Goal: Information Seeking & Learning: Learn about a topic

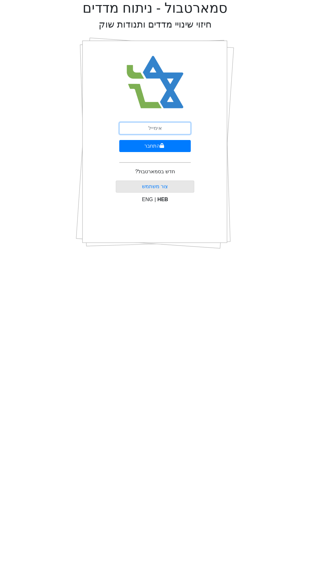
click at [165, 128] on input "email" at bounding box center [155, 128] width 72 height 12
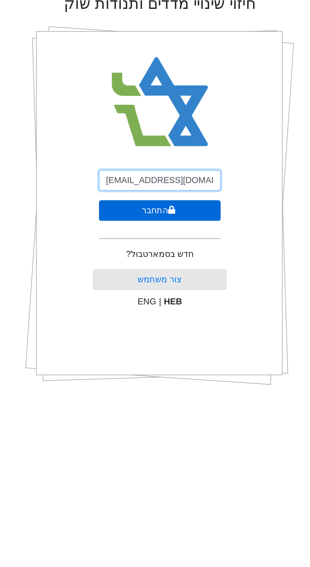
type input "[EMAIL_ADDRESS][DOMAIN_NAME]"
click at [168, 142] on button "התחבר" at bounding box center [155, 146] width 72 height 12
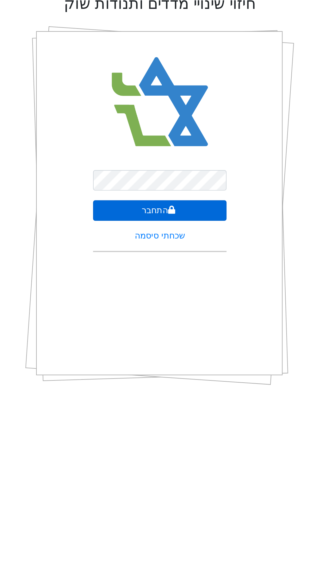
click at [168, 149] on button "התחבר" at bounding box center [155, 146] width 79 height 12
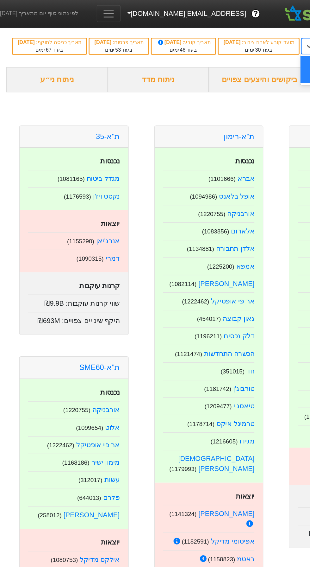
click at [86, 6] on span "Toggle navigation" at bounding box center [81, 11] width 10 height 10
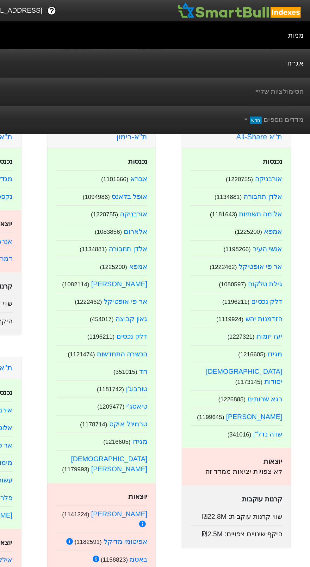
click at [287, 43] on link "אג״ח" at bounding box center [155, 47] width 310 height 21
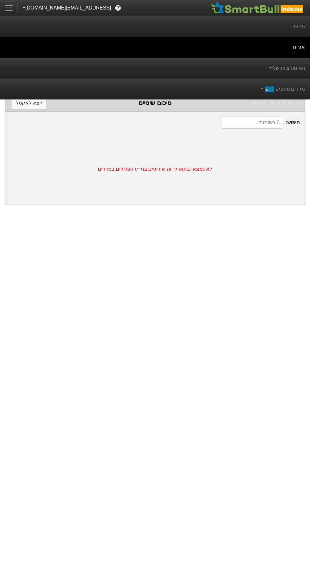
click at [5, 6] on span "Toggle navigation" at bounding box center [9, 8] width 10 height 10
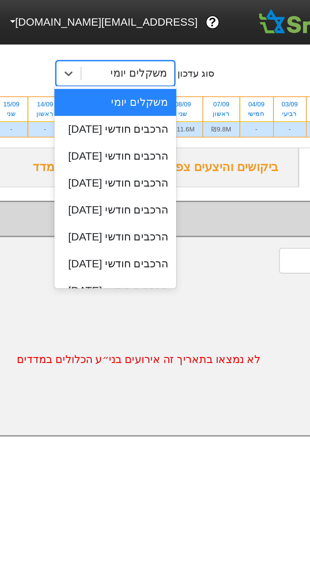
click at [160, 65] on div "הרכבים חודשי 29/09/2025" at bounding box center [144, 60] width 57 height 13
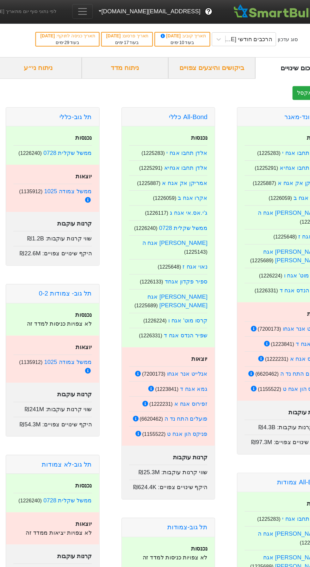
click at [60, 57] on div "ניתוח ני״ע" at bounding box center [42, 59] width 75 height 19
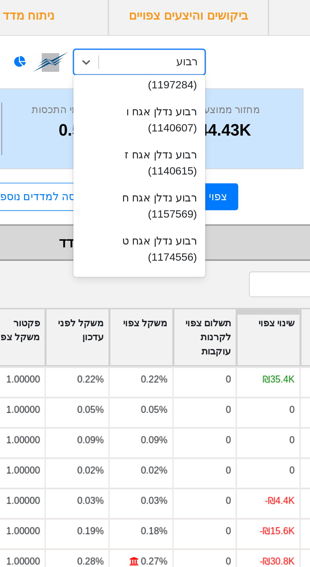
scroll to position [81, 0]
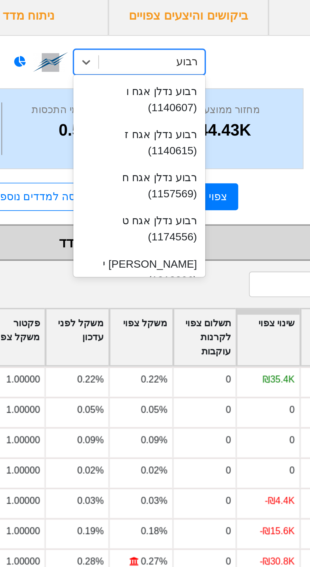
click at [184, 159] on div "רבוע נדלן אגח ט (1174556)" at bounding box center [170, 159] width 62 height 20
type input "רבוע"
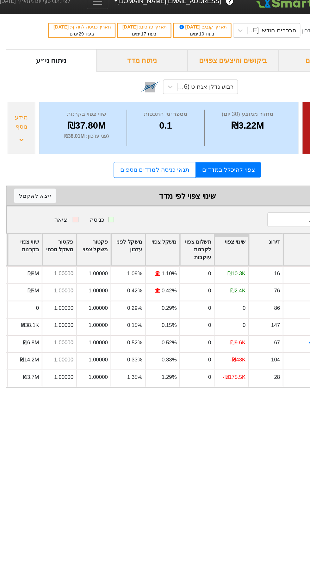
click at [17, 112] on div "מידע נוסף" at bounding box center [17, 110] width 19 height 15
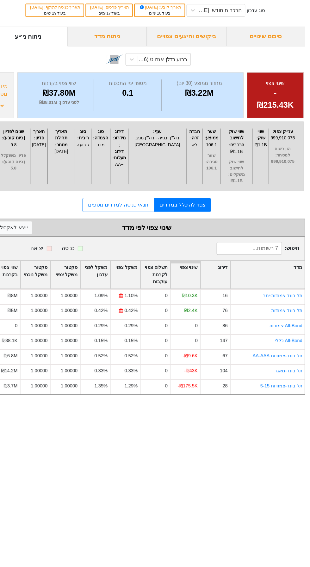
click at [130, 60] on div "ניתוח מדד" at bounding box center [117, 59] width 75 height 19
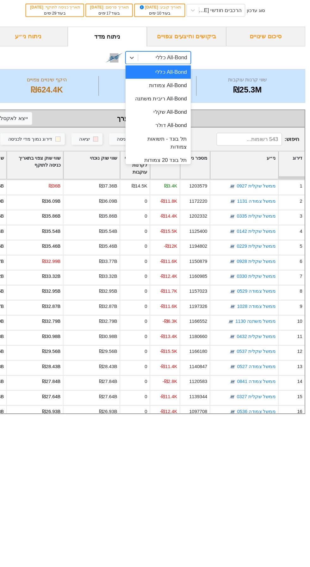
scroll to position [44, 0]
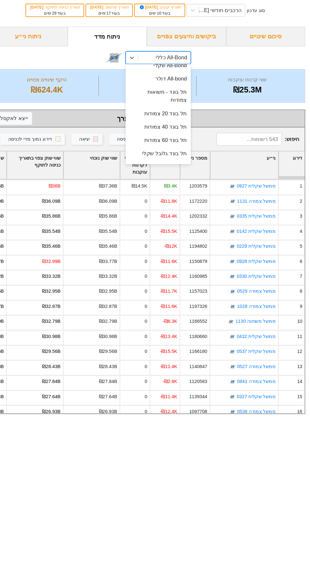
click at [173, 139] on div "תל בונד 40 צמודות" at bounding box center [166, 145] width 62 height 13
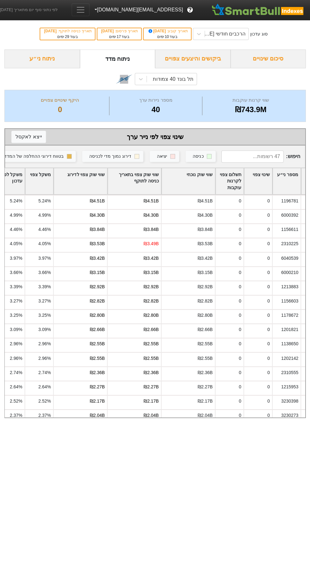
scroll to position [0, -87]
click at [87, 184] on div "שווי שוק צפוי לדירוג" at bounding box center [81, 181] width 53 height 26
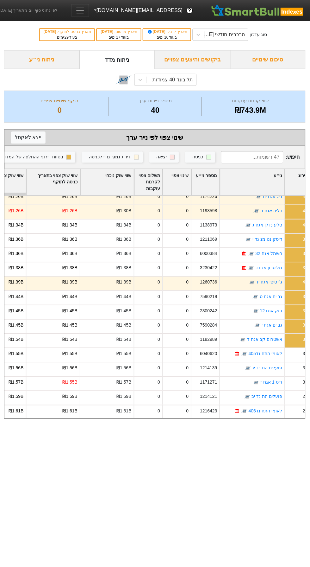
scroll to position [0, -3]
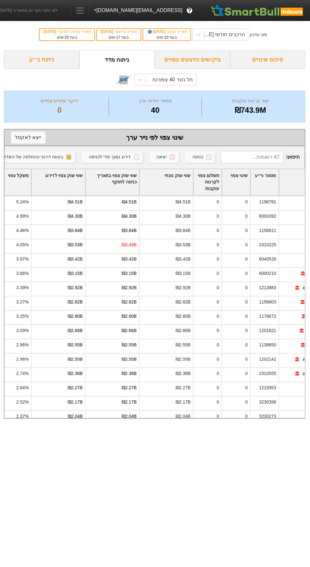
scroll to position [0, -63]
click at [72, 174] on div "שווי שוק צפוי לדירוג" at bounding box center [58, 181] width 53 height 26
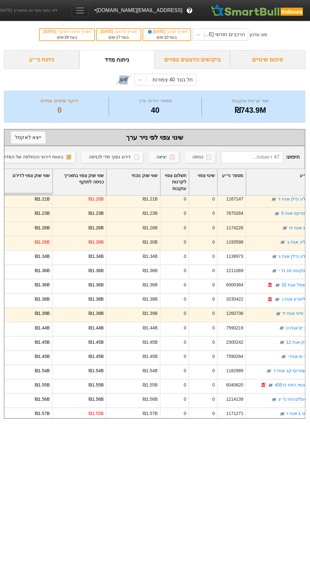
scroll to position [0, -30]
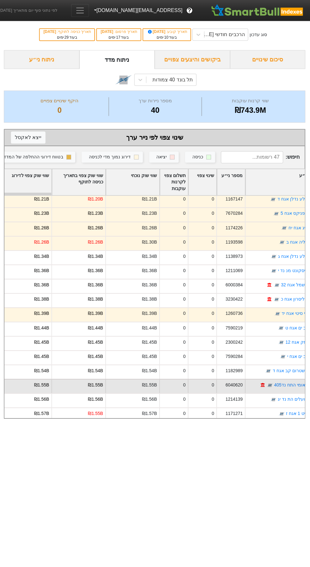
click at [42, 382] on div "₪1.55B" at bounding box center [42, 383] width 15 height 7
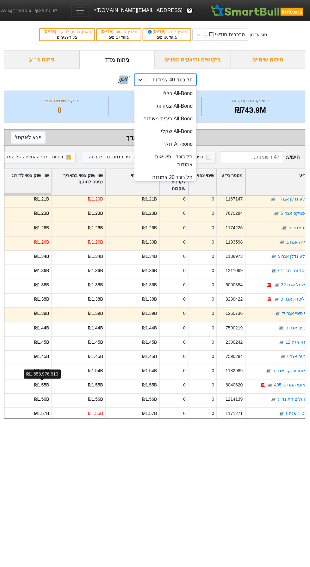
click at [141, 79] on icon at bounding box center [141, 79] width 6 height 6
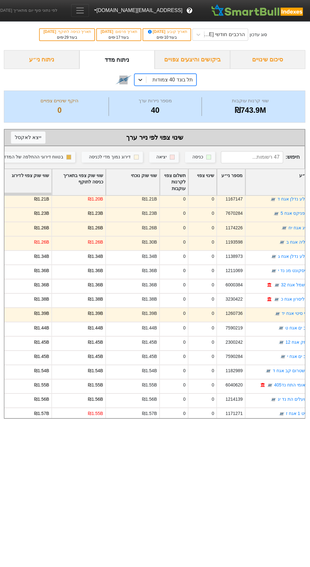
scroll to position [0, 0]
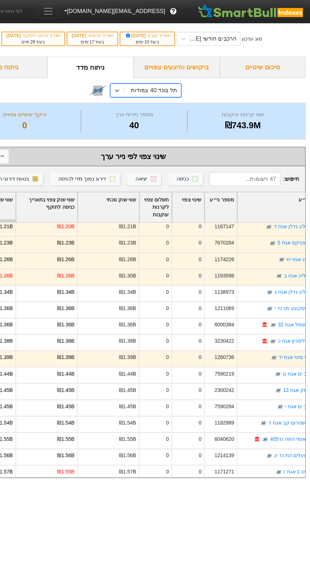
click at [270, 153] on input at bounding box center [252, 157] width 62 height 12
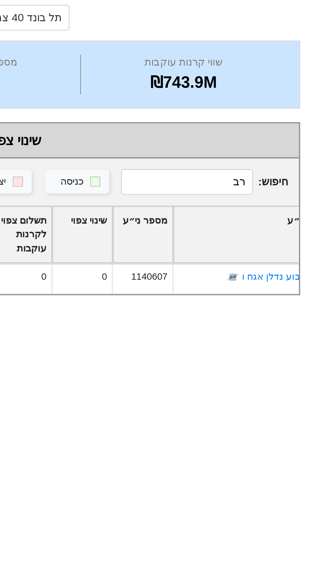
type input "ר"
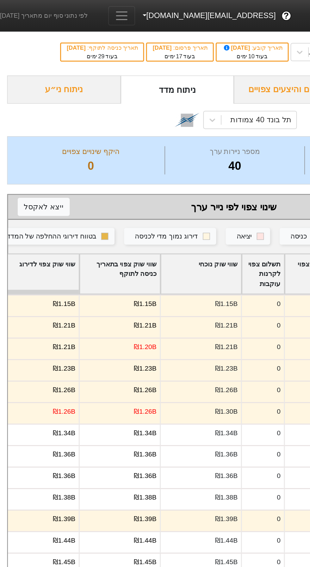
click at [55, 62] on div "ניתוח ני״ע" at bounding box center [42, 59] width 75 height 19
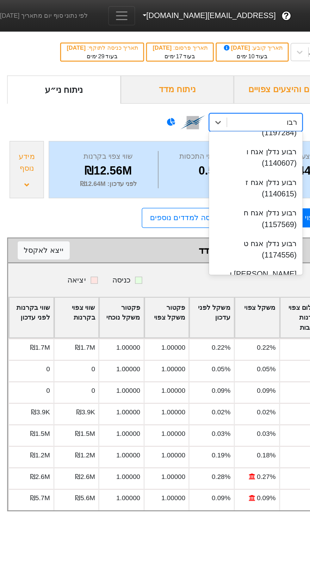
scroll to position [90, 0]
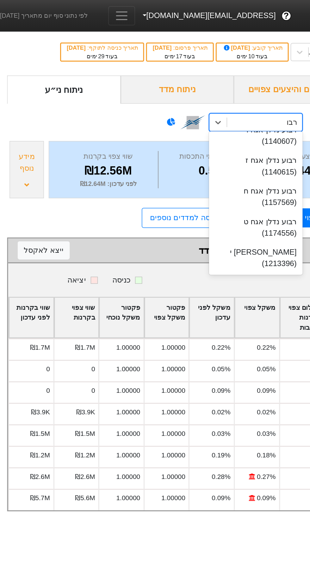
click at [180, 174] on div "רבוע נדלן אגח י (1213396)" at bounding box center [170, 171] width 62 height 20
type input "רבו"
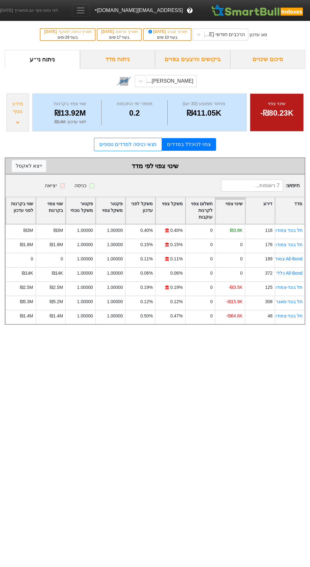
click at [17, 118] on div "מידע נוסף" at bounding box center [17, 112] width 23 height 38
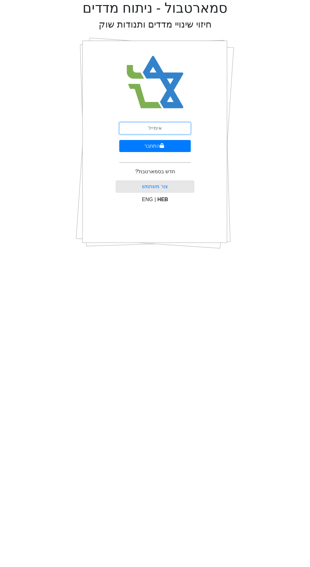
click at [179, 130] on input "email" at bounding box center [155, 128] width 72 height 12
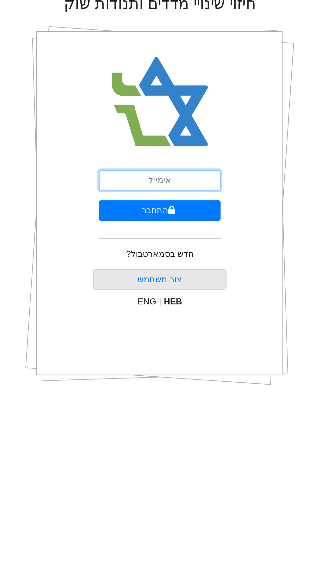
click at [164, 128] on input "email" at bounding box center [155, 128] width 72 height 12
click at [158, 125] on input "email" at bounding box center [155, 128] width 72 height 12
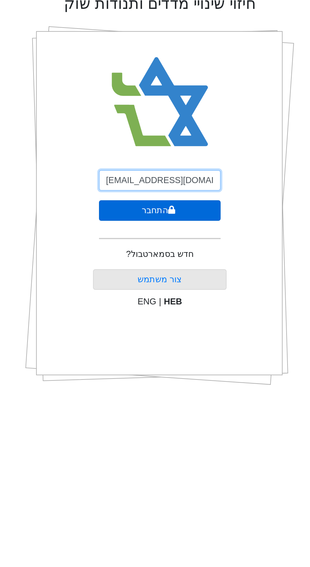
type input "[EMAIL_ADDRESS][DOMAIN_NAME]"
click at [180, 147] on button "התחבר" at bounding box center [155, 146] width 72 height 12
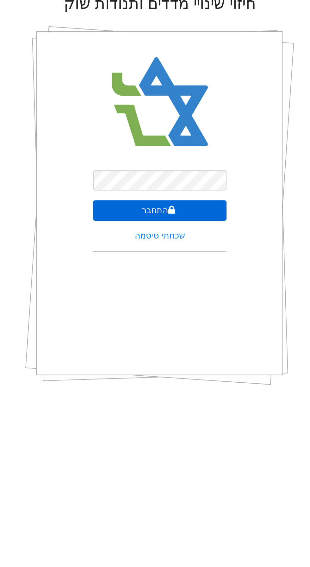
click at [177, 147] on button "התחבר" at bounding box center [155, 146] width 79 height 12
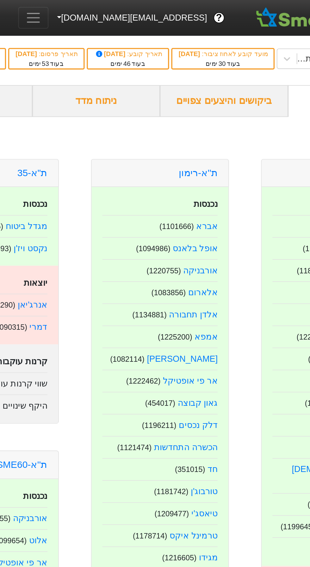
click at [86, 9] on span "Toggle navigation" at bounding box center [81, 11] width 10 height 10
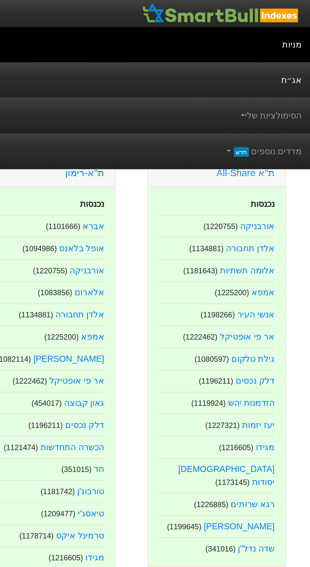
click at [298, 45] on link "אג״ח" at bounding box center [155, 47] width 310 height 21
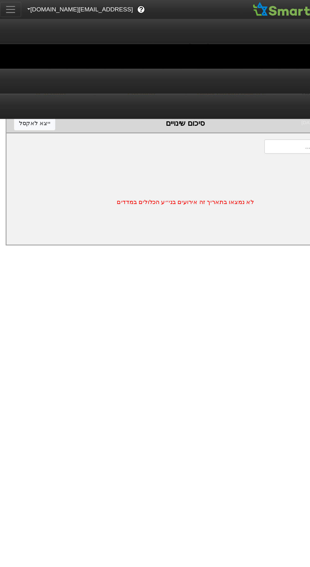
click at [8, 10] on span "Toggle navigation" at bounding box center [9, 8] width 10 height 10
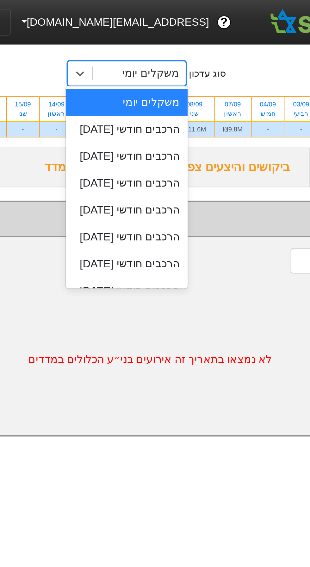
click at [160, 64] on div "הרכבים חודשי 29/09/2025" at bounding box center [144, 60] width 57 height 13
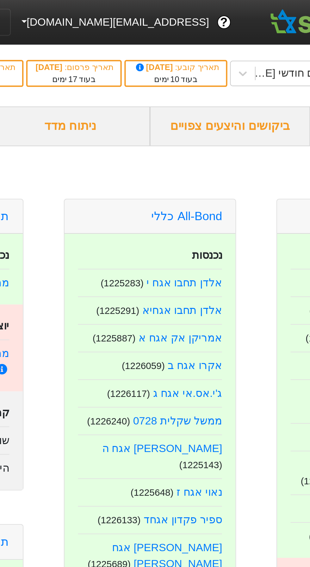
click at [138, 59] on div "ניתוח מדד" at bounding box center [117, 59] width 75 height 19
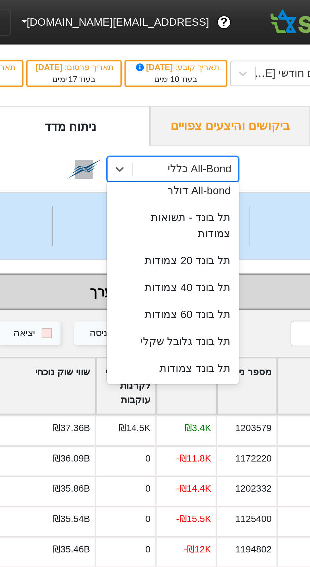
scroll to position [56, 0]
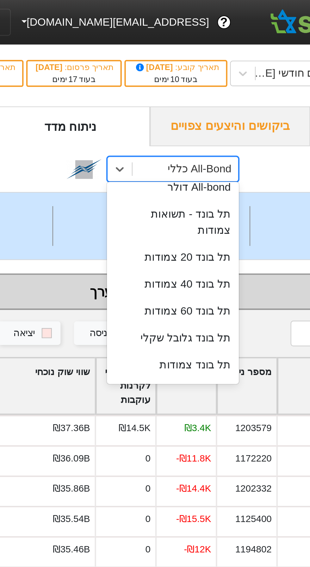
click at [178, 130] on div "תל בונד 40 צמודות" at bounding box center [166, 133] width 62 height 13
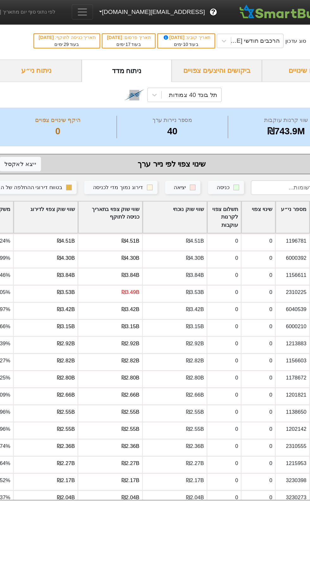
scroll to position [0, -55]
click at [66, 186] on div "שווי שוק צפוי לדירוג" at bounding box center [50, 181] width 53 height 26
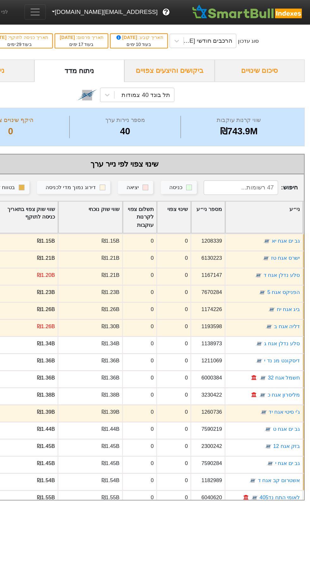
scroll to position [0, -24]
click at [206, 181] on div "שינוי צפוי" at bounding box center [197, 181] width 28 height 26
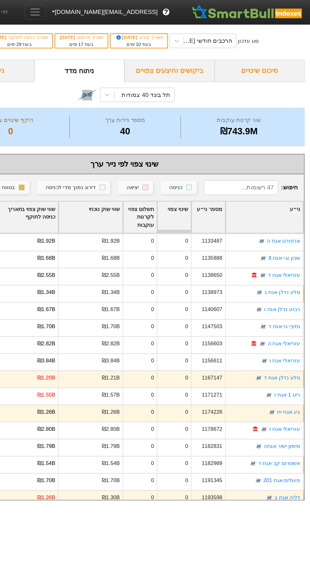
click at [200, 177] on div "שינוי צפוי" at bounding box center [197, 181] width 28 height 26
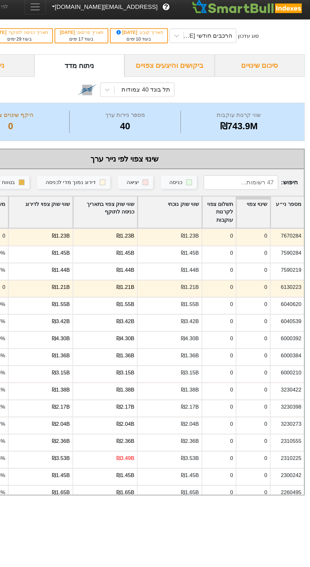
scroll to position [0, -237]
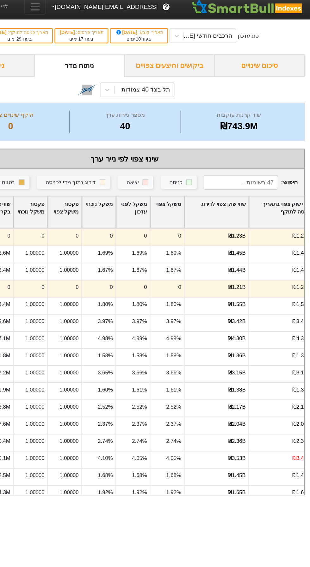
click at [244, 177] on div "שווי שוק צפוי לדירוג" at bounding box center [232, 181] width 53 height 26
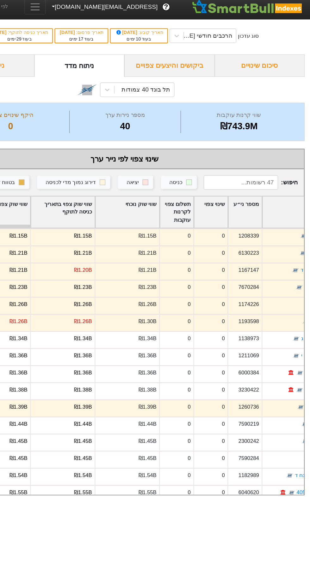
scroll to position [0, -55]
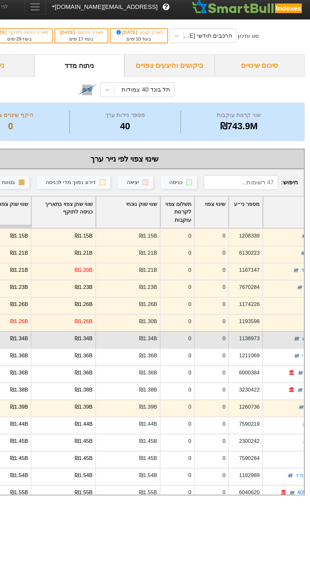
click at [123, 294] on div "₪1.34B" at bounding box center [104, 288] width 54 height 14
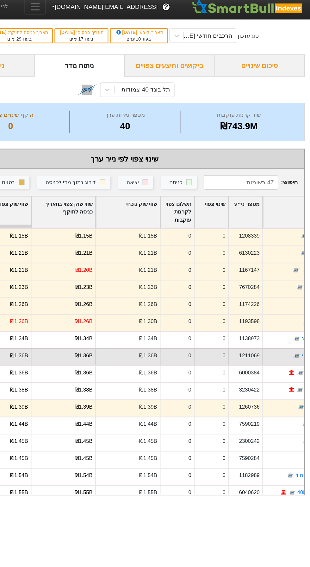
click at [123, 300] on div "₪1.36B" at bounding box center [121, 301] width 15 height 7
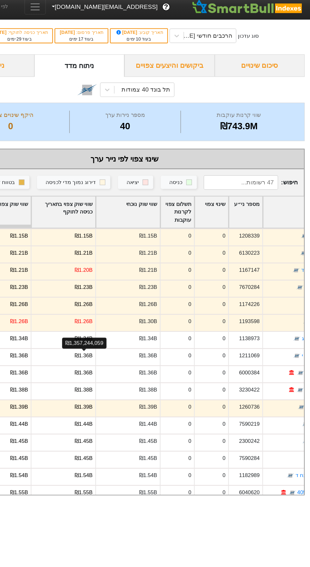
click at [121, 288] on div "₪1,357,244,059" at bounding box center [121, 290] width 37 height 9
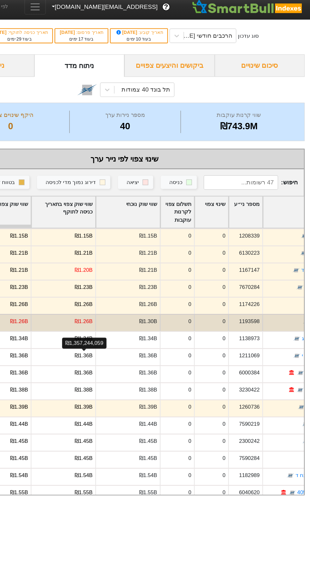
click at [130, 269] on div "₪1.26B" at bounding box center [104, 273] width 54 height 14
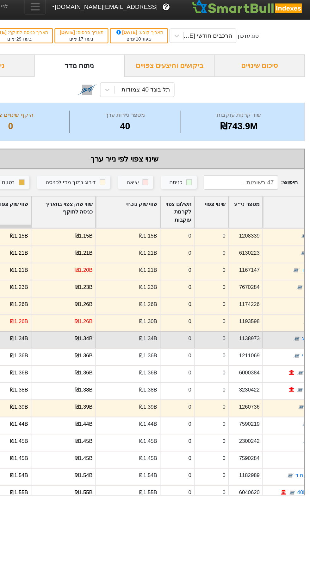
click at [123, 288] on div "₪1.34B" at bounding box center [121, 286] width 15 height 7
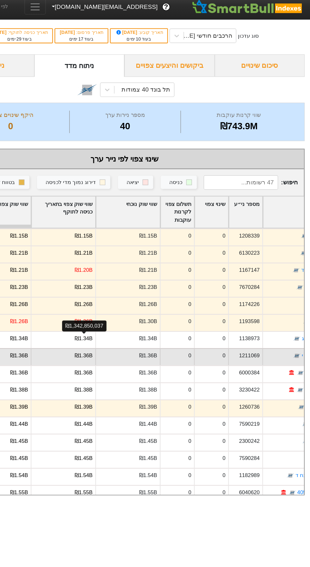
click at [119, 299] on div "₪1.36B" at bounding box center [121, 301] width 15 height 7
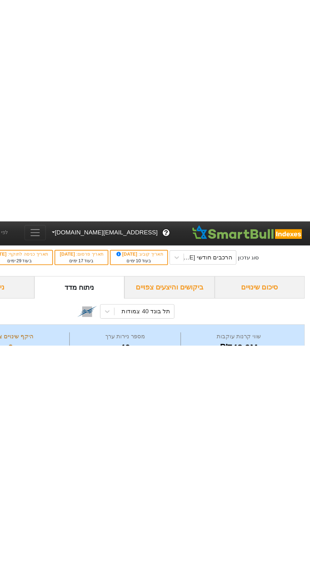
scroll to position [0, 0]
